Goal: Check status: Check status

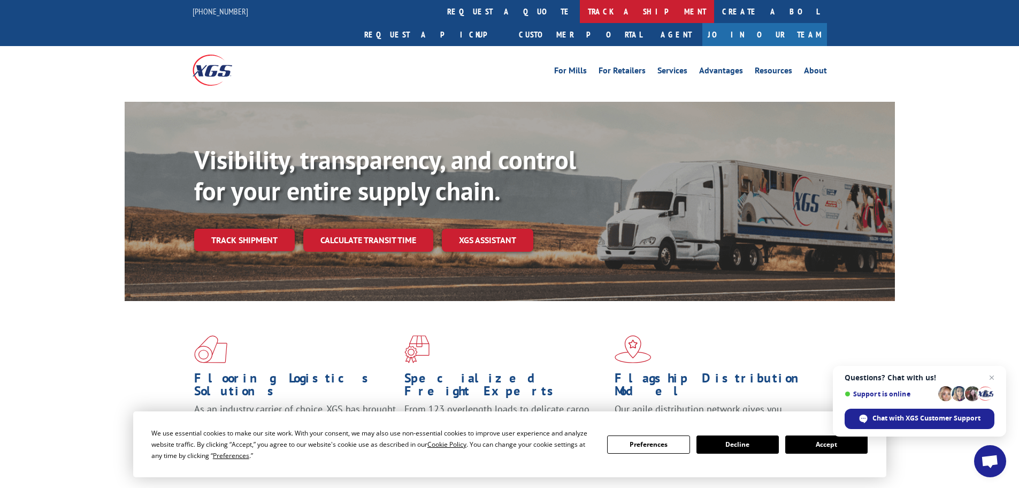
click at [580, 10] on link "track a shipment" at bounding box center [647, 11] width 134 height 23
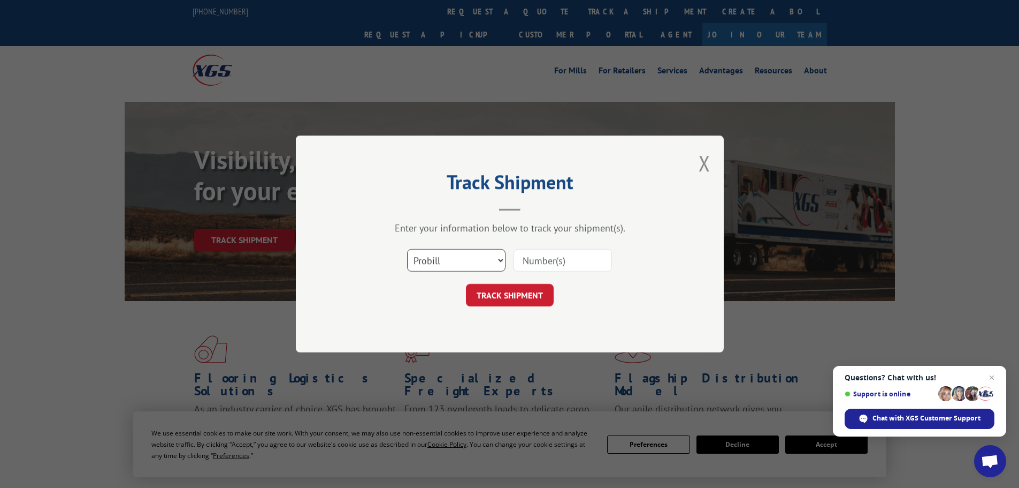
click at [454, 265] on select "Select category... Probill BOL PO" at bounding box center [456, 260] width 98 height 22
select select "po"
click at [407, 249] on select "Select category... Probill BOL PO" at bounding box center [456, 260] width 98 height 22
click at [552, 263] on input at bounding box center [563, 260] width 98 height 22
paste input "15519480"
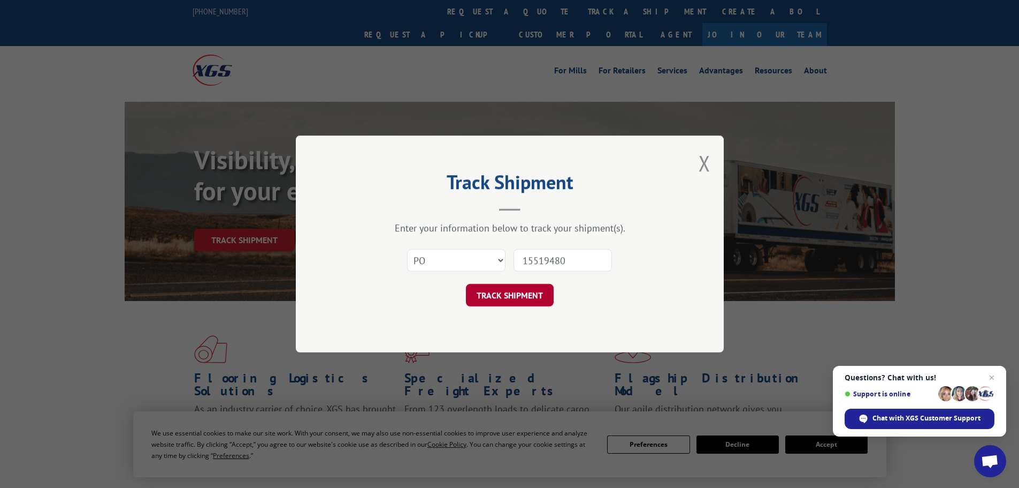
type input "15519480"
click at [515, 299] on button "TRACK SHIPMENT" at bounding box center [510, 295] width 88 height 22
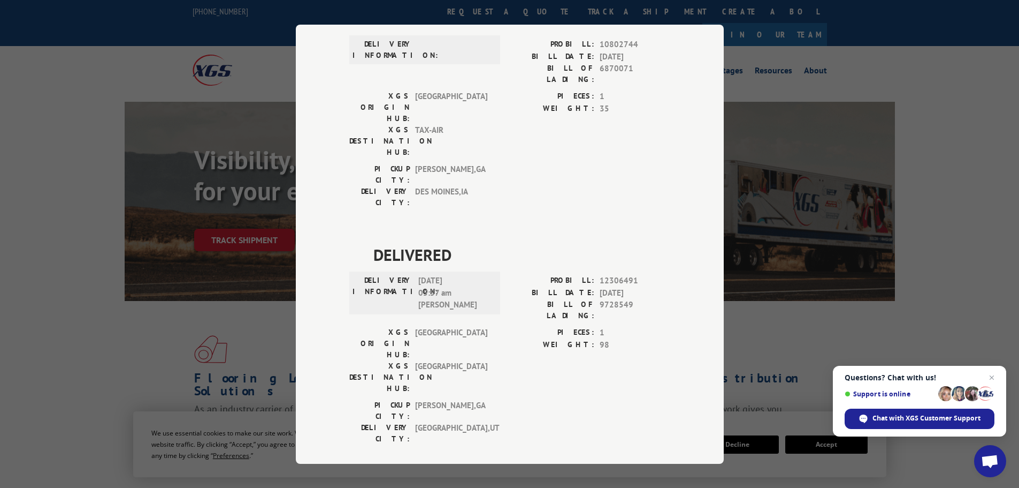
scroll to position [1, 0]
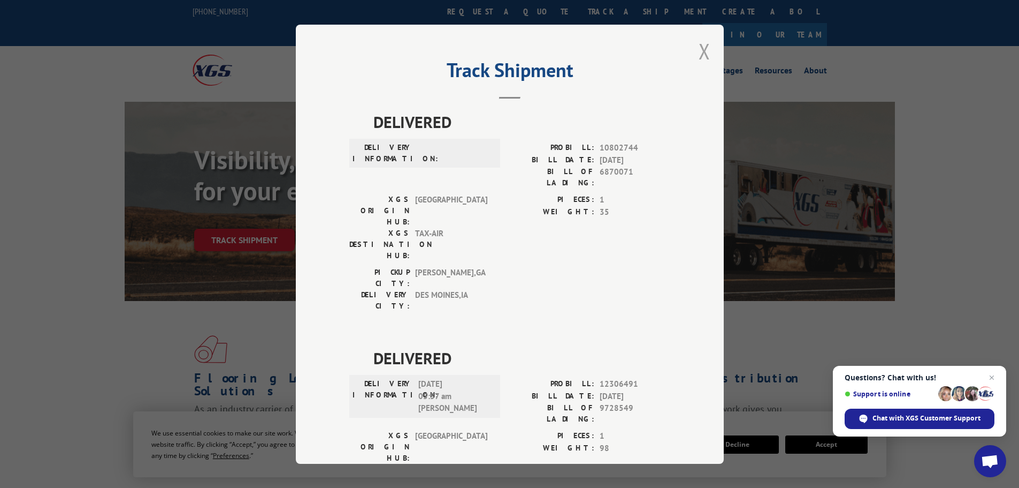
click at [706, 52] on button "Close modal" at bounding box center [705, 51] width 12 height 28
